Goal: Information Seeking & Learning: Compare options

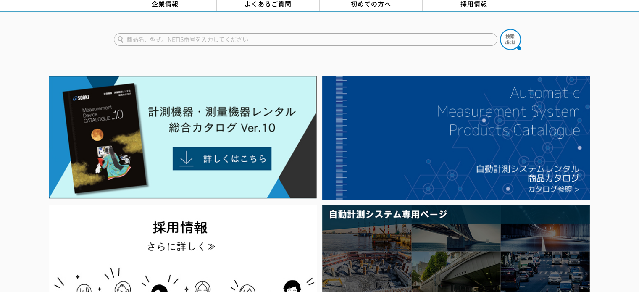
click at [197, 34] on input "text" at bounding box center [306, 39] width 384 height 13
type input "膜厚計"
click at [500, 29] on button at bounding box center [510, 39] width 21 height 21
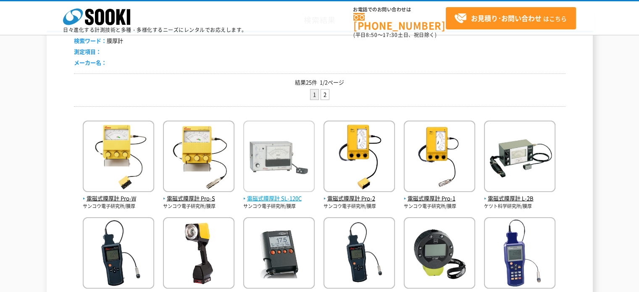
scroll to position [210, 0]
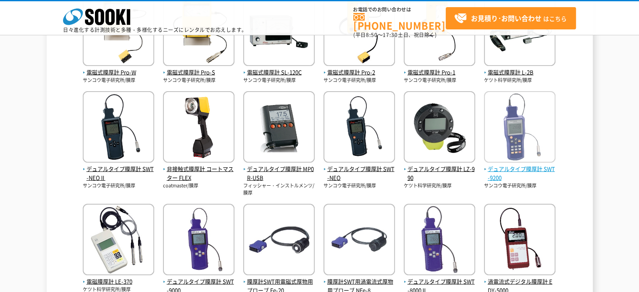
click at [508, 171] on span "デュアルタイプ膜厚計 SWT-9200" at bounding box center [519, 174] width 71 height 18
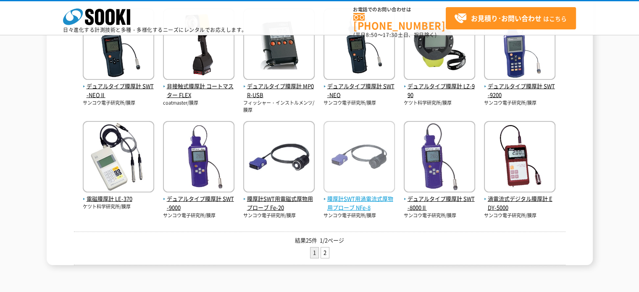
scroll to position [294, 0]
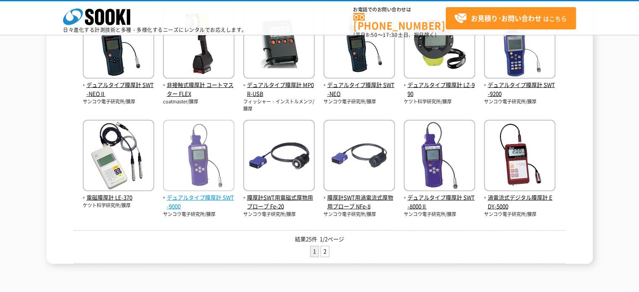
click at [203, 197] on span "デュアルタイプ膜厚計 SWT-9000" at bounding box center [198, 202] width 71 height 18
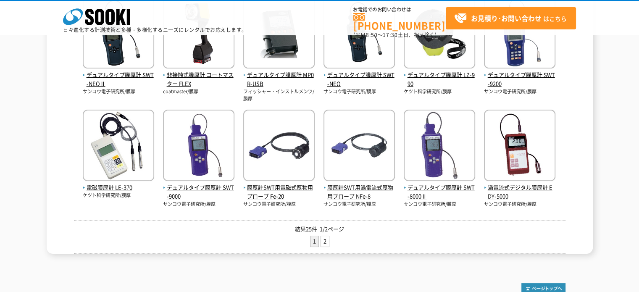
scroll to position [336, 0]
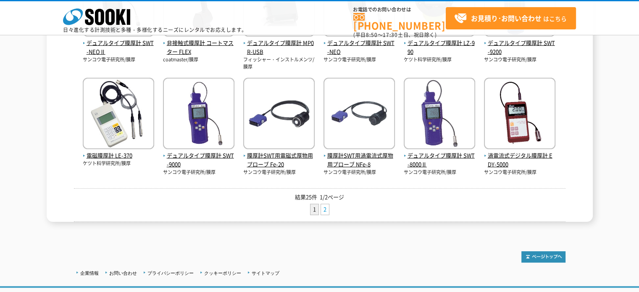
click at [327, 211] on link "2" at bounding box center [325, 209] width 8 height 11
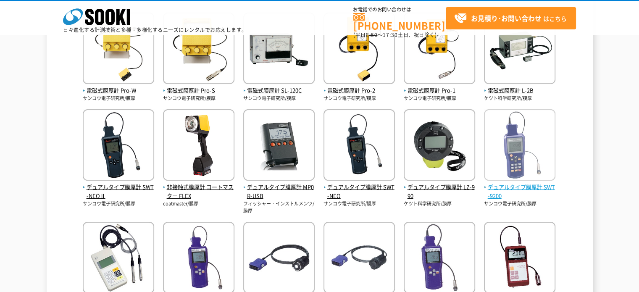
scroll to position [210, 0]
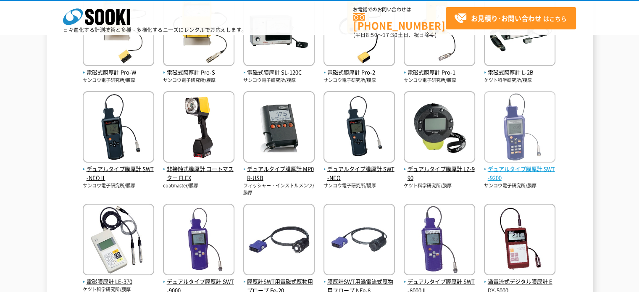
click at [536, 170] on span "デュアルタイプ膜厚計 SWT-9200" at bounding box center [519, 174] width 71 height 18
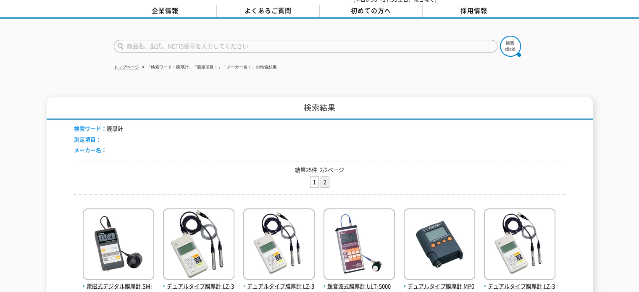
scroll to position [168, 0]
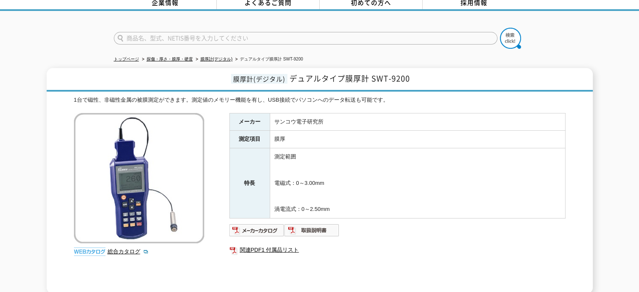
scroll to position [84, 0]
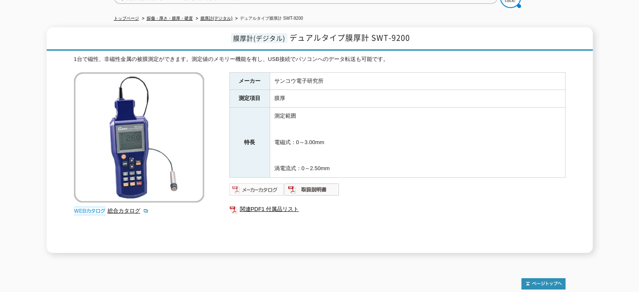
click at [263, 184] on img at bounding box center [256, 189] width 55 height 13
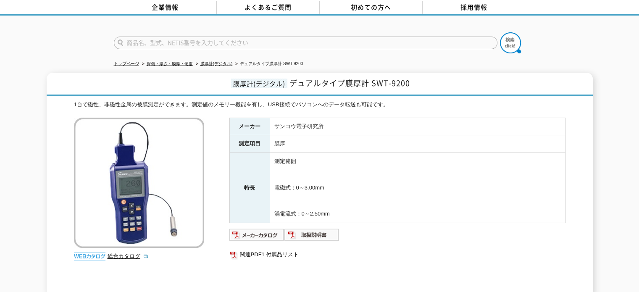
scroll to position [0, 0]
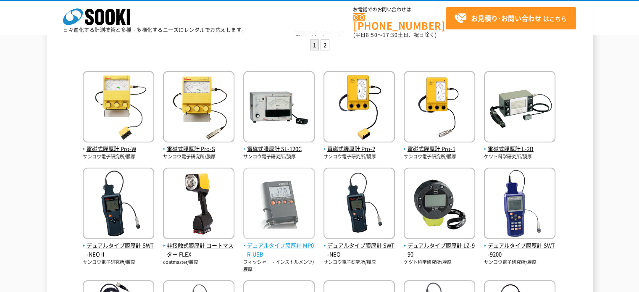
scroll to position [179, 0]
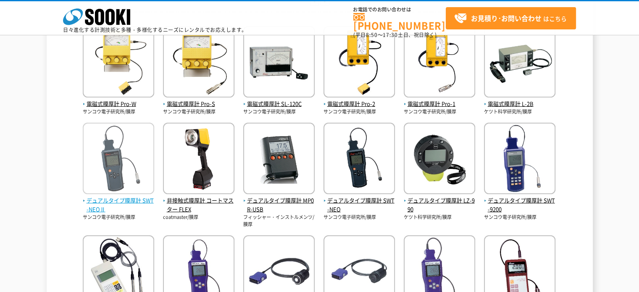
click at [92, 204] on span "デュアルタイプ膜厚計 SWT-NEOⅡ" at bounding box center [118, 205] width 71 height 18
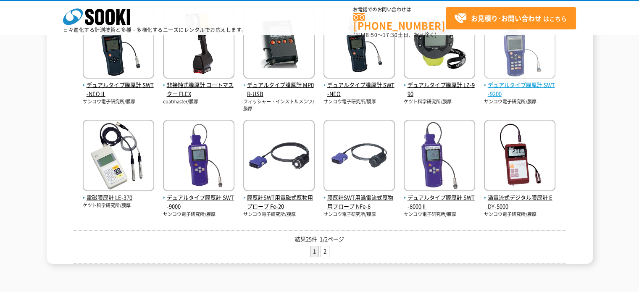
scroll to position [252, 0]
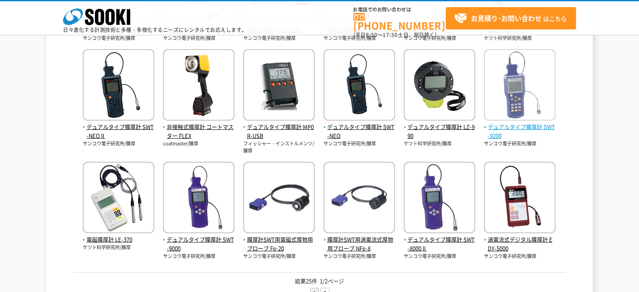
click at [504, 128] on span "デュアルタイプ膜厚計 SWT-9200" at bounding box center [519, 132] width 71 height 18
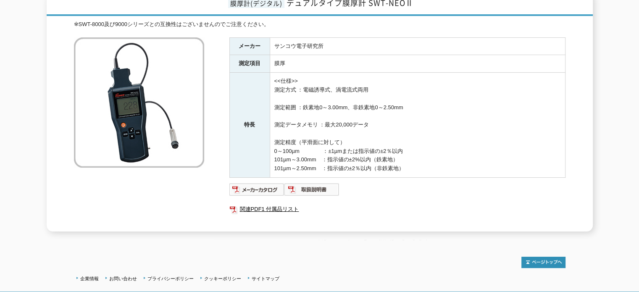
scroll to position [171, 0]
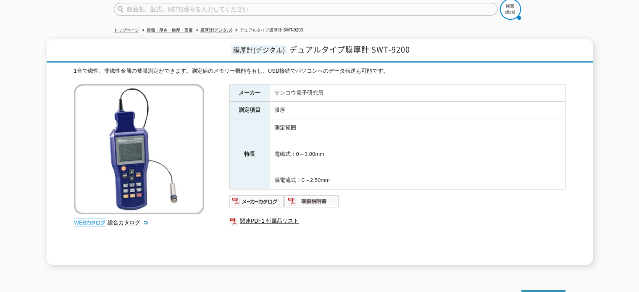
scroll to position [84, 0]
